Goal: Information Seeking & Learning: Learn about a topic

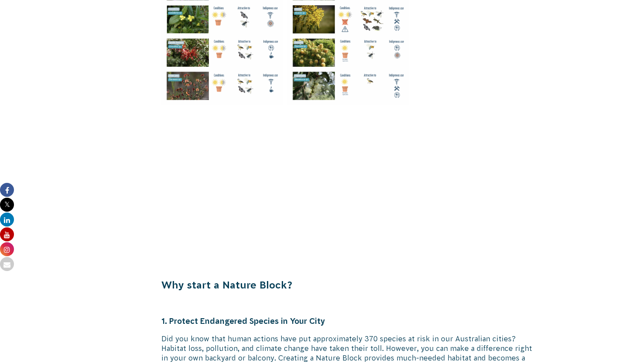
scroll to position [1513, 0]
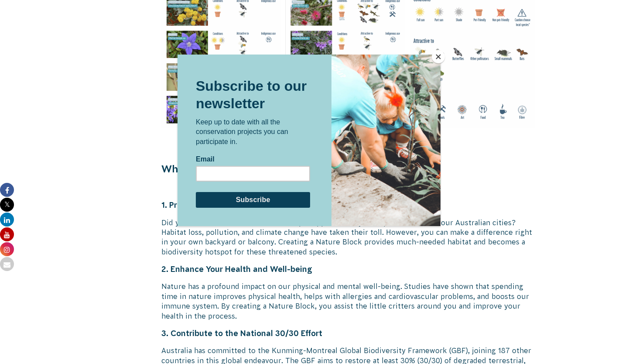
click at [440, 58] on button "Close" at bounding box center [438, 56] width 13 height 13
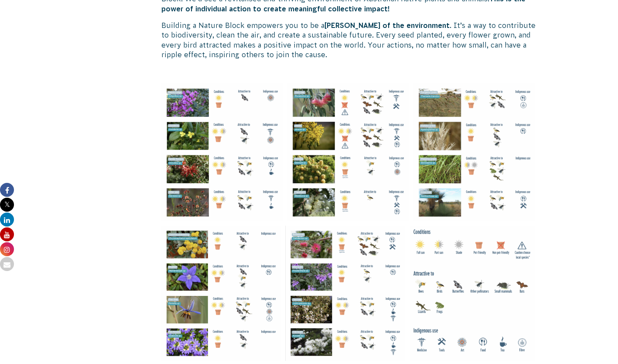
scroll to position [1396, 0]
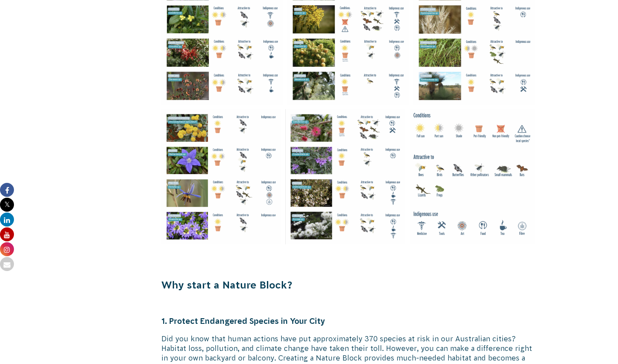
click at [363, 108] on div at bounding box center [348, 106] width 374 height 278
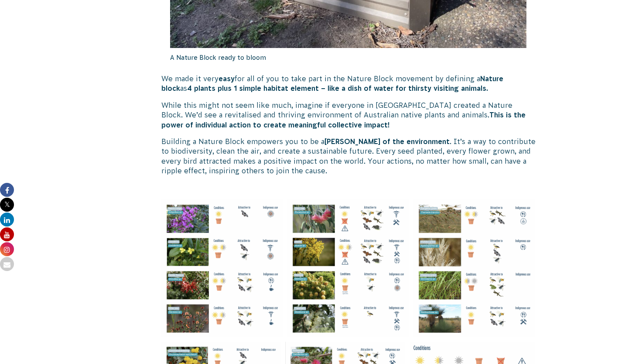
scroll to position [1163, 0]
click at [252, 213] on img at bounding box center [222, 269] width 122 height 138
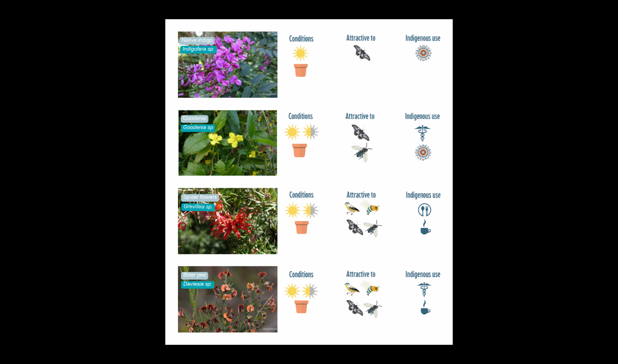
click at [528, 219] on div at bounding box center [474, 201] width 618 height 364
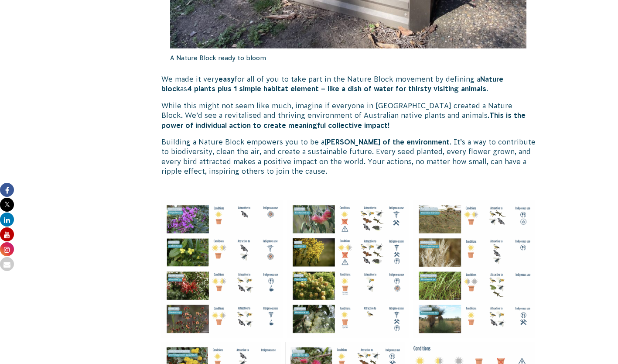
click at [423, 258] on img at bounding box center [475, 269] width 122 height 138
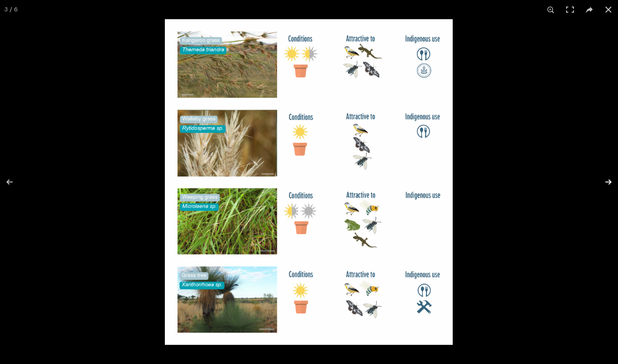
click at [612, 185] on button at bounding box center [603, 182] width 31 height 44
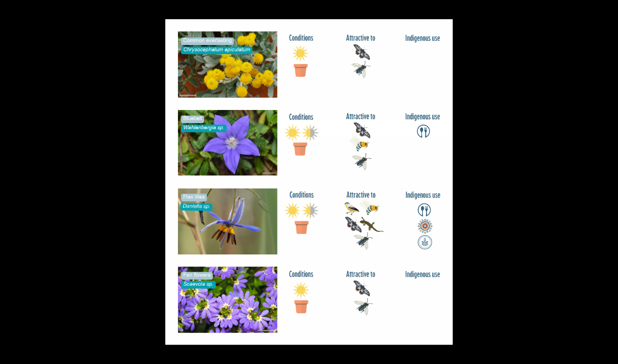
click at [618, 180] on button at bounding box center [603, 182] width 31 height 44
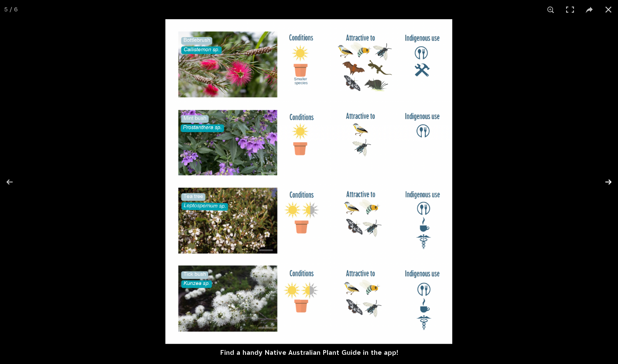
click at [611, 182] on button at bounding box center [603, 182] width 31 height 44
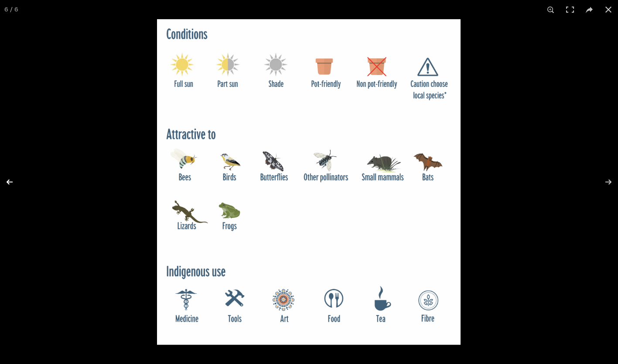
click at [10, 181] on button at bounding box center [15, 182] width 31 height 44
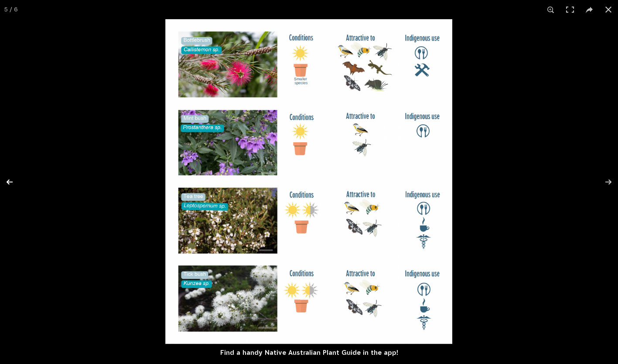
click at [8, 182] on button at bounding box center [15, 182] width 31 height 44
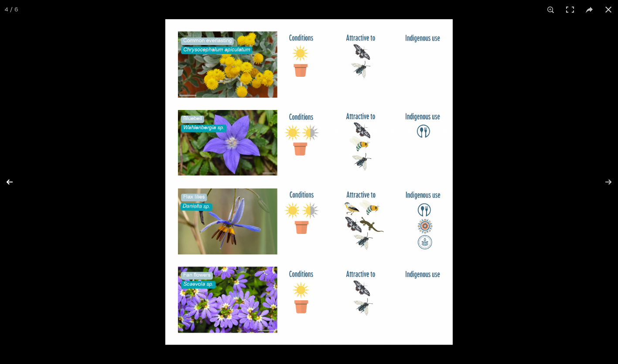
click at [8, 182] on button at bounding box center [15, 182] width 31 height 44
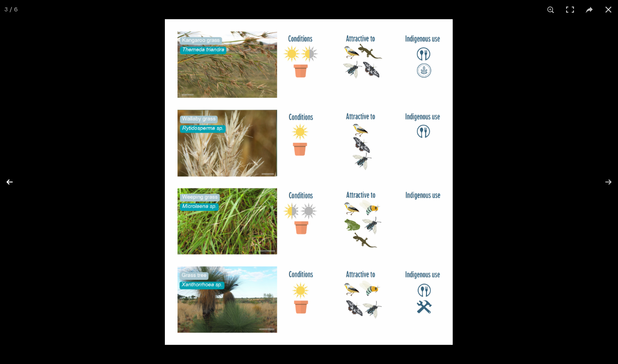
click at [10, 183] on button at bounding box center [15, 182] width 31 height 44
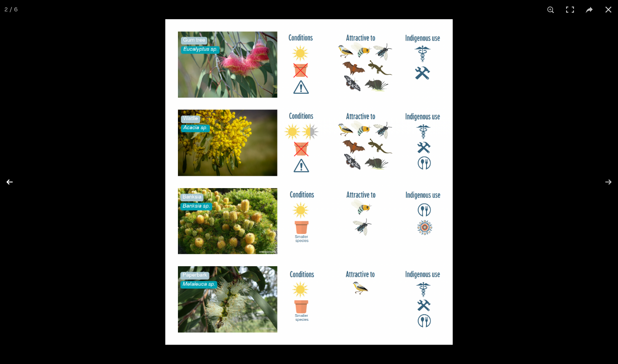
click at [10, 183] on button at bounding box center [15, 182] width 31 height 44
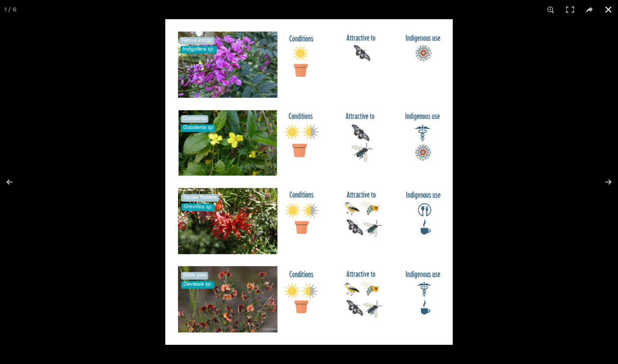
click at [610, 10] on button at bounding box center [608, 9] width 19 height 19
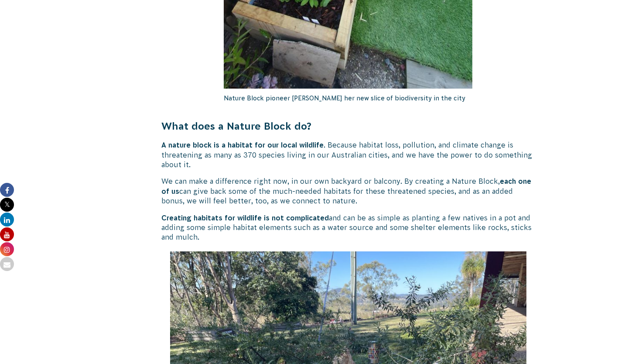
scroll to position [698, 0]
